Goal: Task Accomplishment & Management: Complete application form

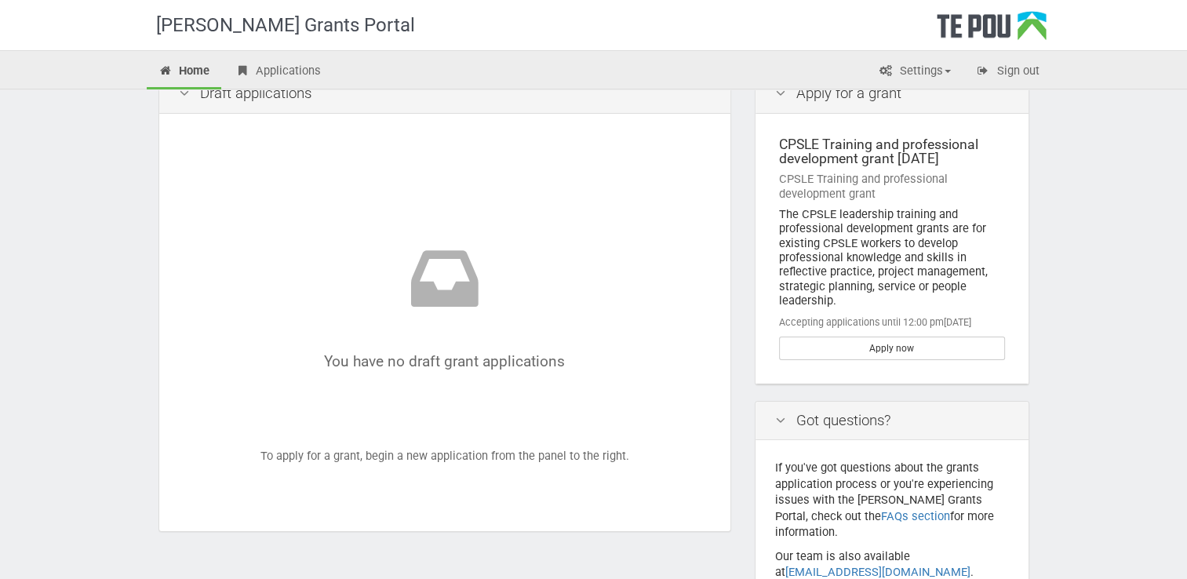
scroll to position [63, 0]
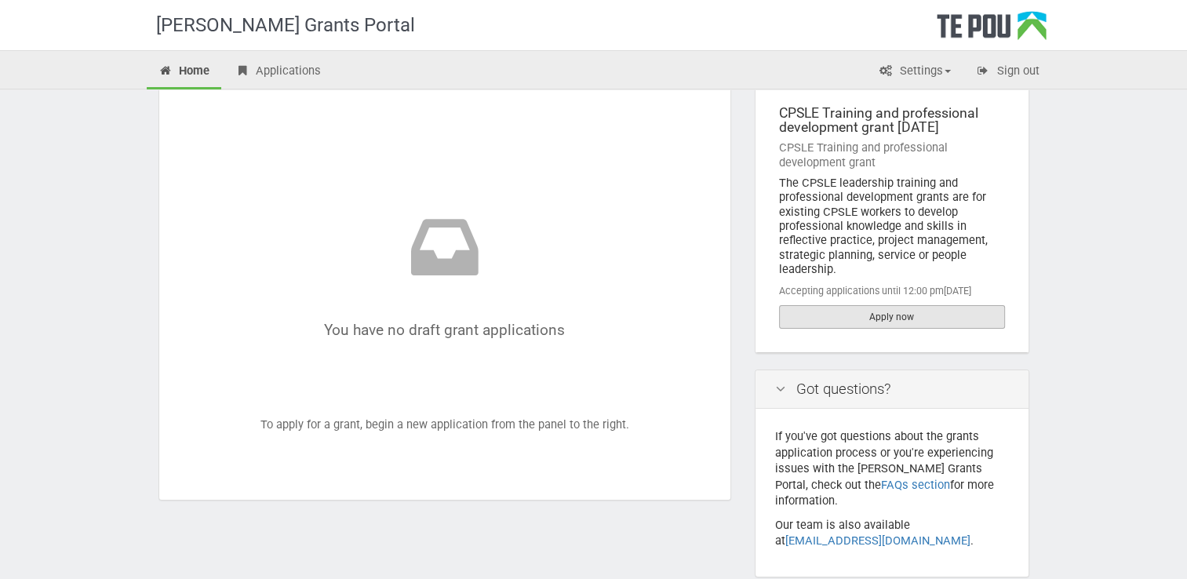
click at [908, 326] on link "Apply now" at bounding box center [892, 317] width 226 height 24
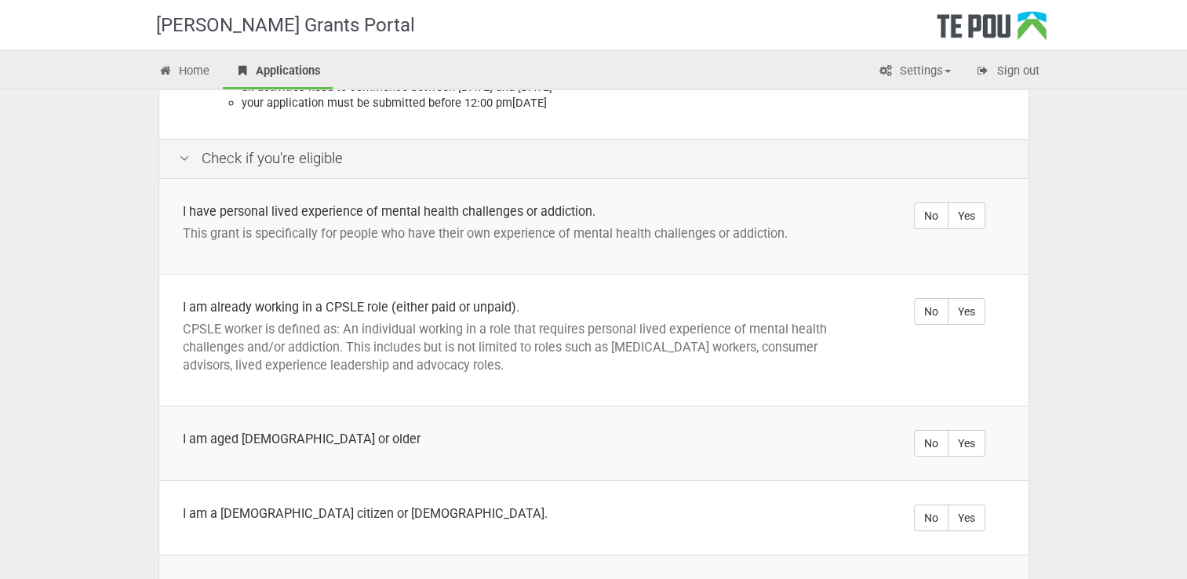
scroll to position [282, 0]
click at [969, 206] on label "Yes" at bounding box center [967, 213] width 38 height 27
radio input "true"
click at [973, 296] on label "Yes" at bounding box center [967, 309] width 38 height 27
radio input "true"
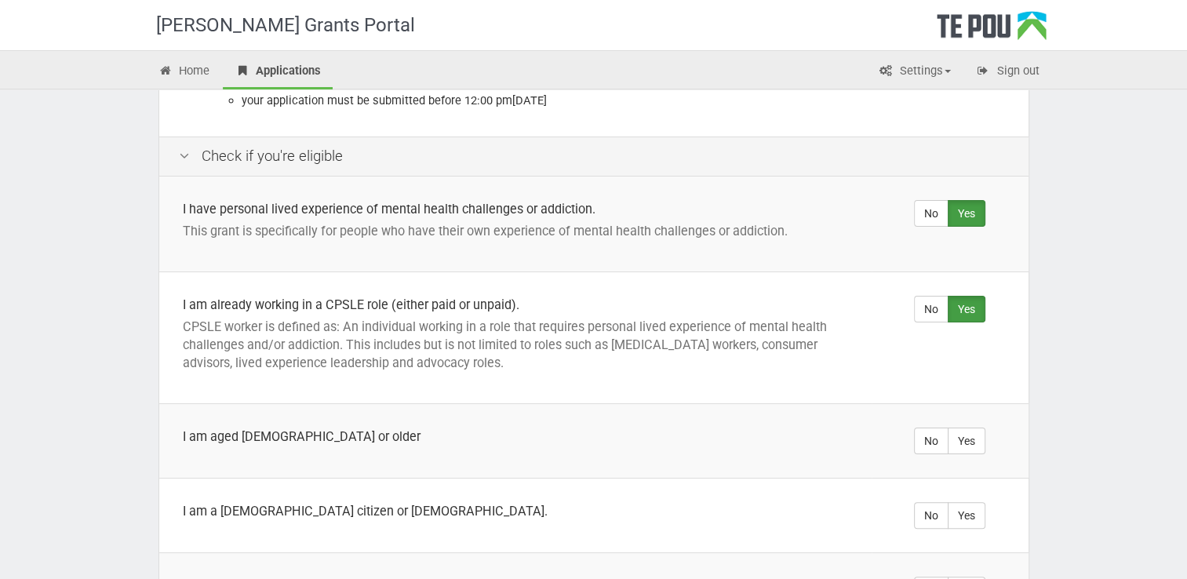
click at [1145, 315] on div "Te Pou Grants Portal Home Applications Settings Profile My account FAQs Sign ou…" at bounding box center [593, 281] width 1187 height 1126
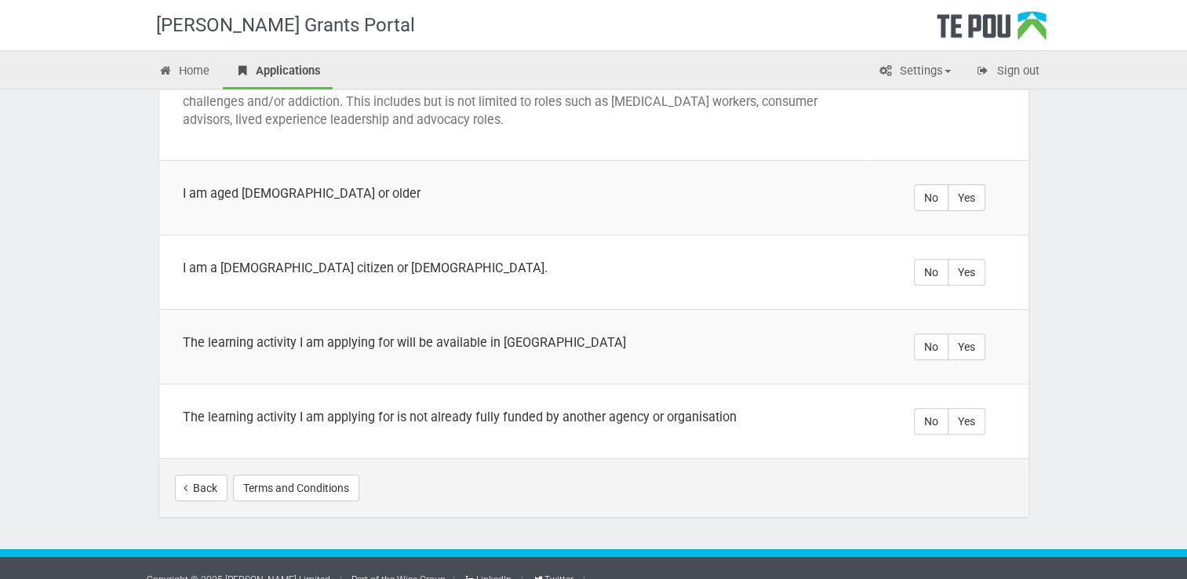
scroll to position [527, 0]
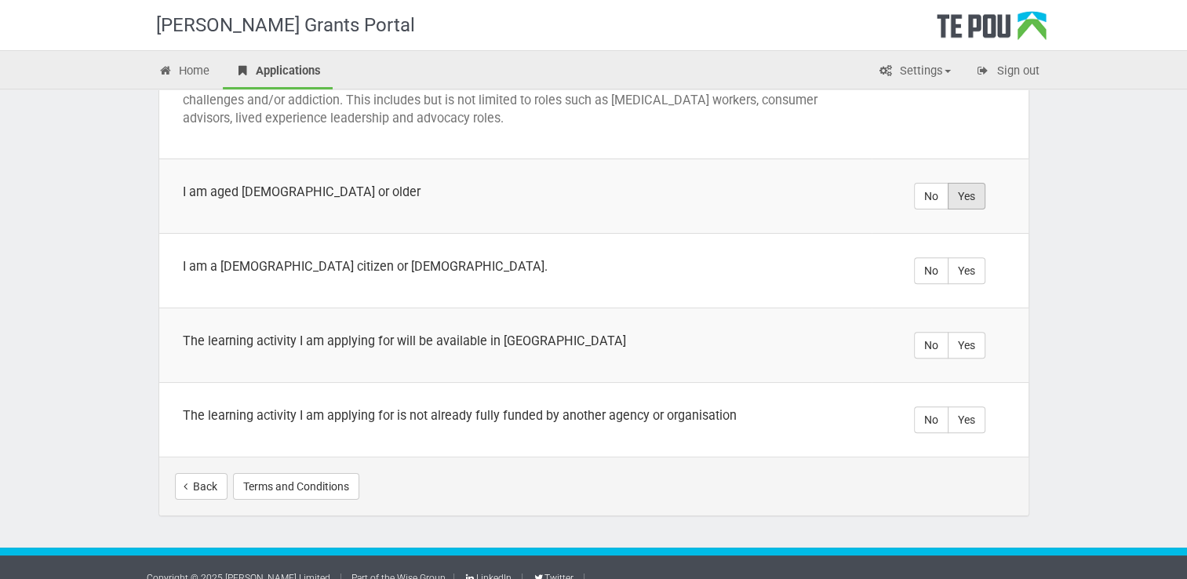
click at [971, 188] on label "Yes" at bounding box center [967, 196] width 38 height 27
radio input "true"
click at [976, 258] on label "Yes" at bounding box center [967, 270] width 38 height 27
radio input "true"
click at [973, 332] on label "Yes" at bounding box center [967, 345] width 38 height 27
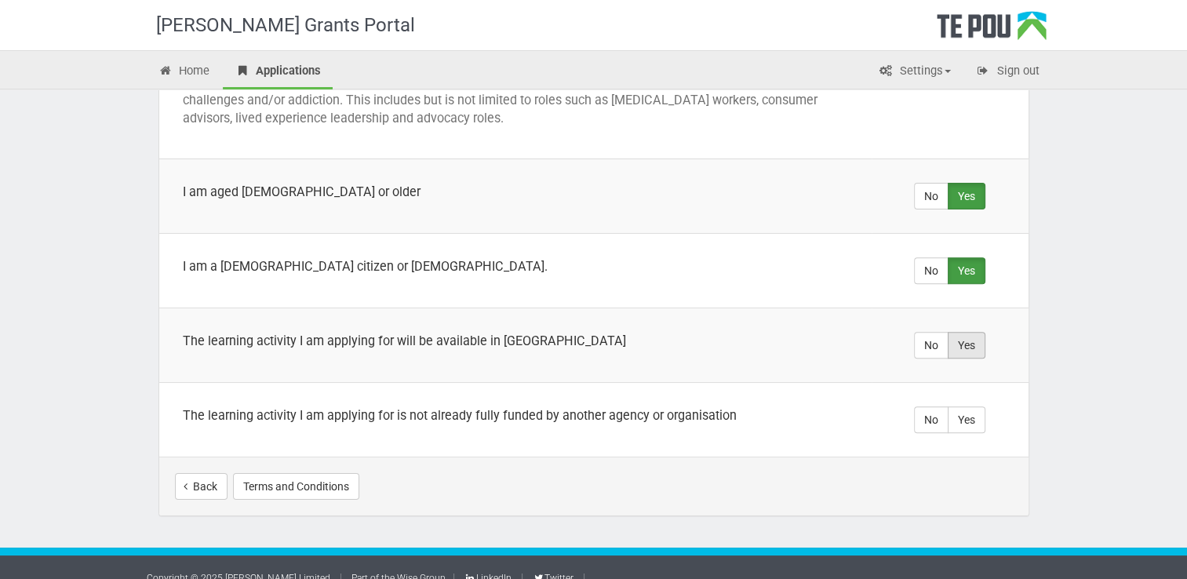
radio input "true"
click at [984, 406] on label "Yes" at bounding box center [967, 419] width 38 height 27
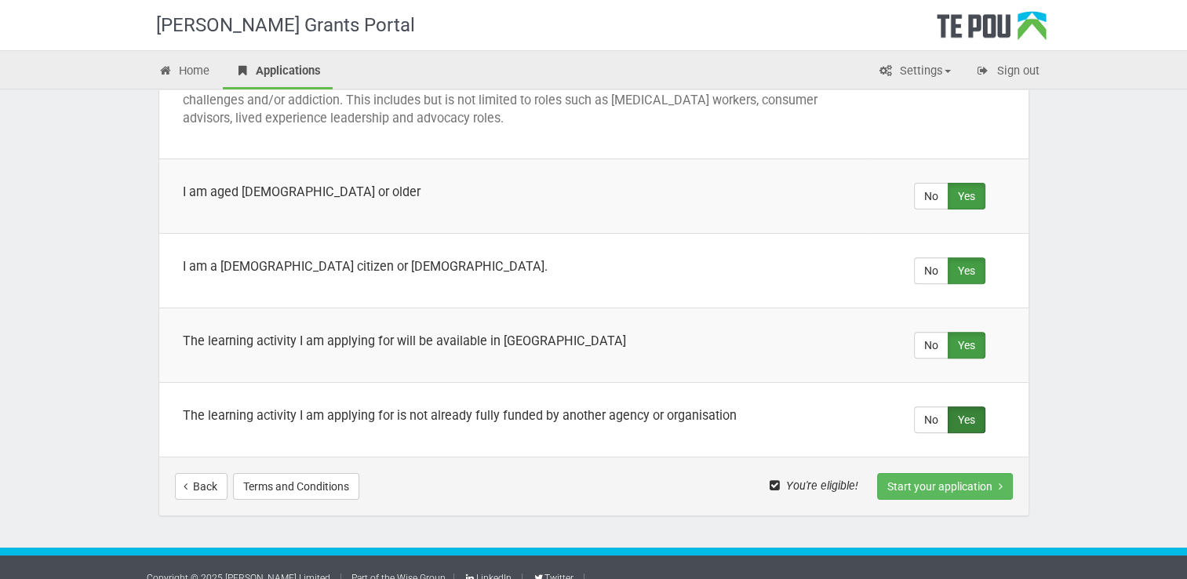
radio input "true"
click at [955, 473] on button "Start your application" at bounding box center [945, 486] width 136 height 27
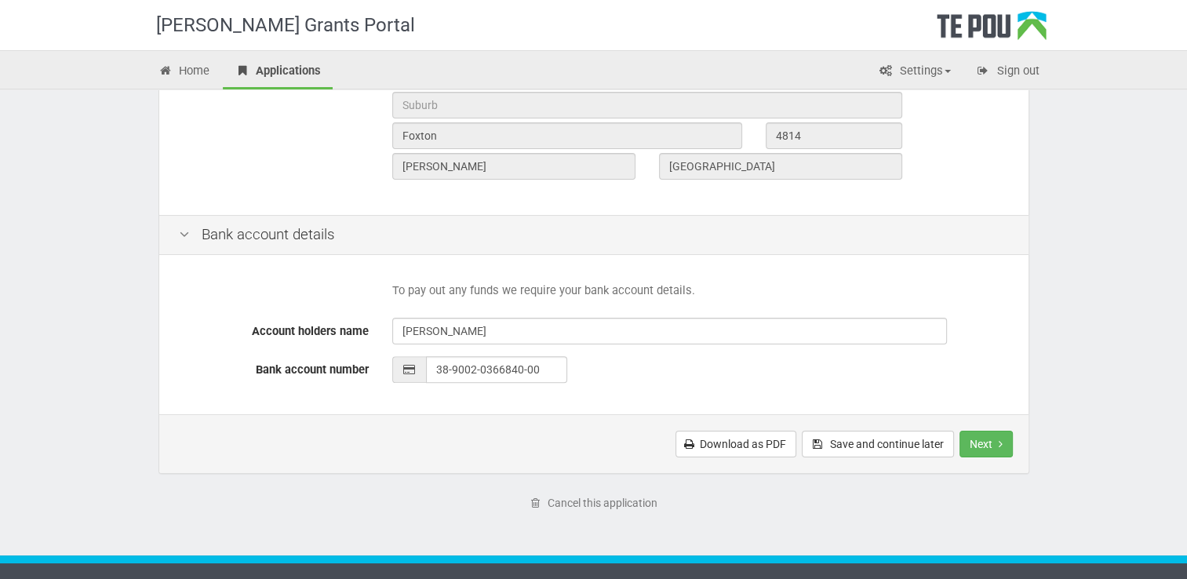
scroll to position [657, 0]
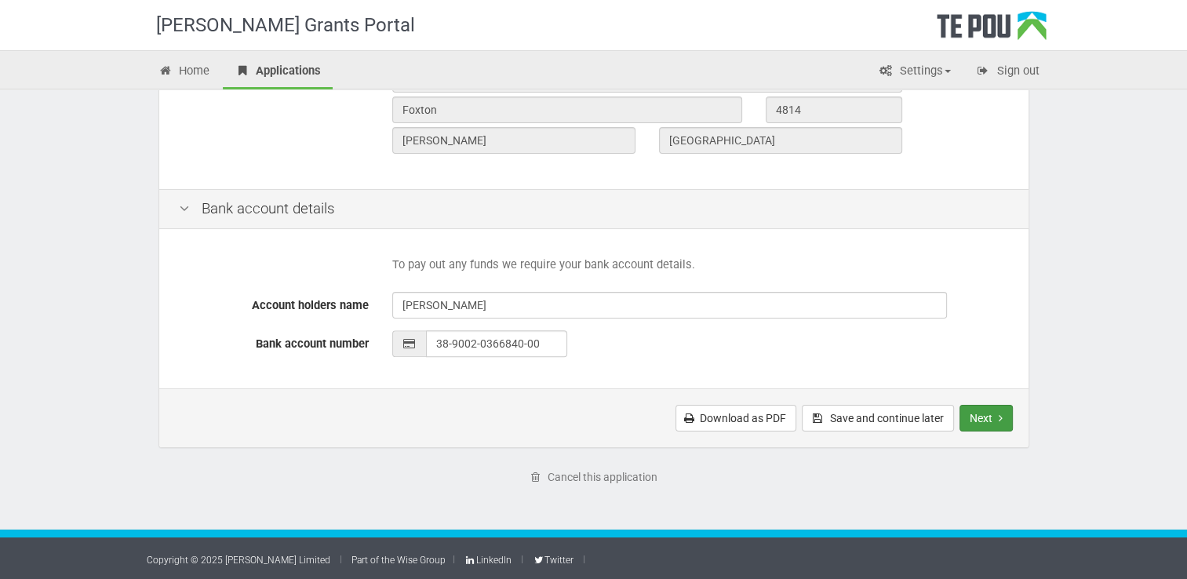
click at [988, 420] on button "Next" at bounding box center [985, 418] width 53 height 27
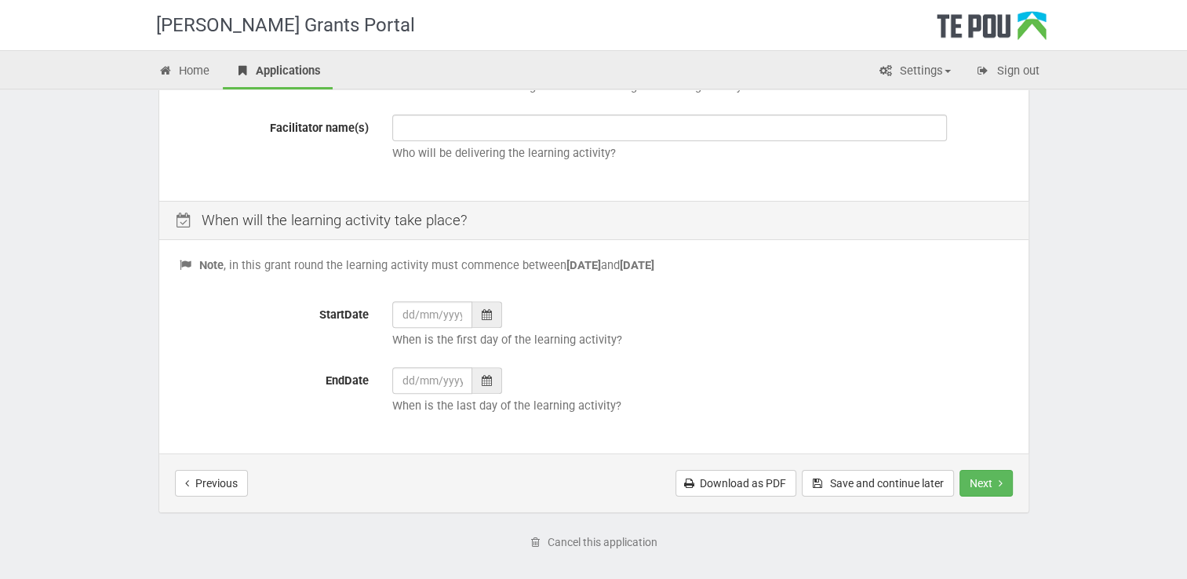
scroll to position [527, 0]
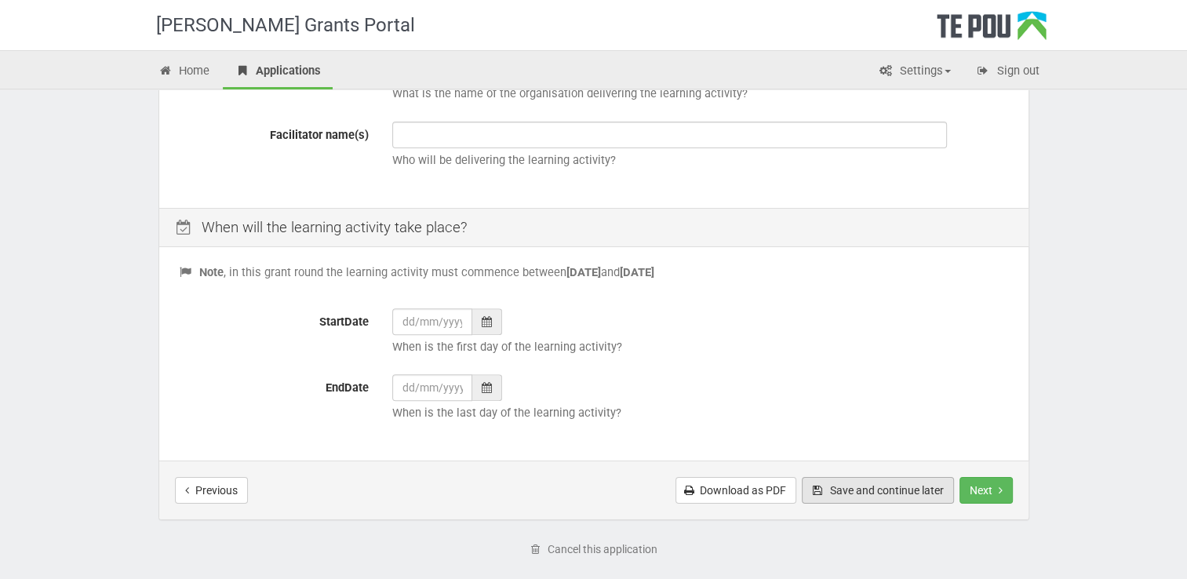
click at [869, 495] on button "Save and continue later" at bounding box center [878, 490] width 152 height 27
